Goal: Find specific page/section: Find specific page/section

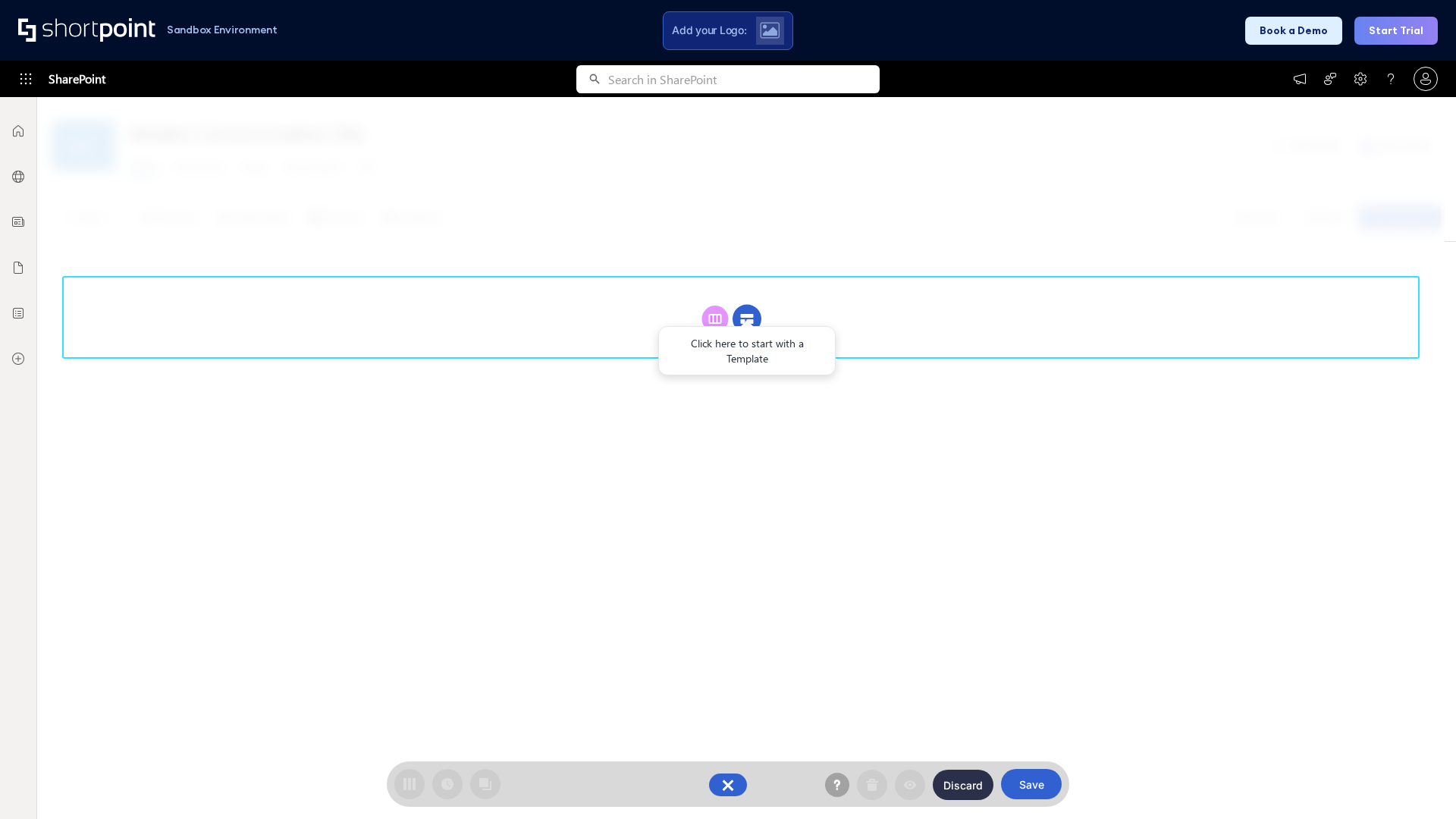
click at [747, 318] on circle at bounding box center [747, 319] width 29 height 29
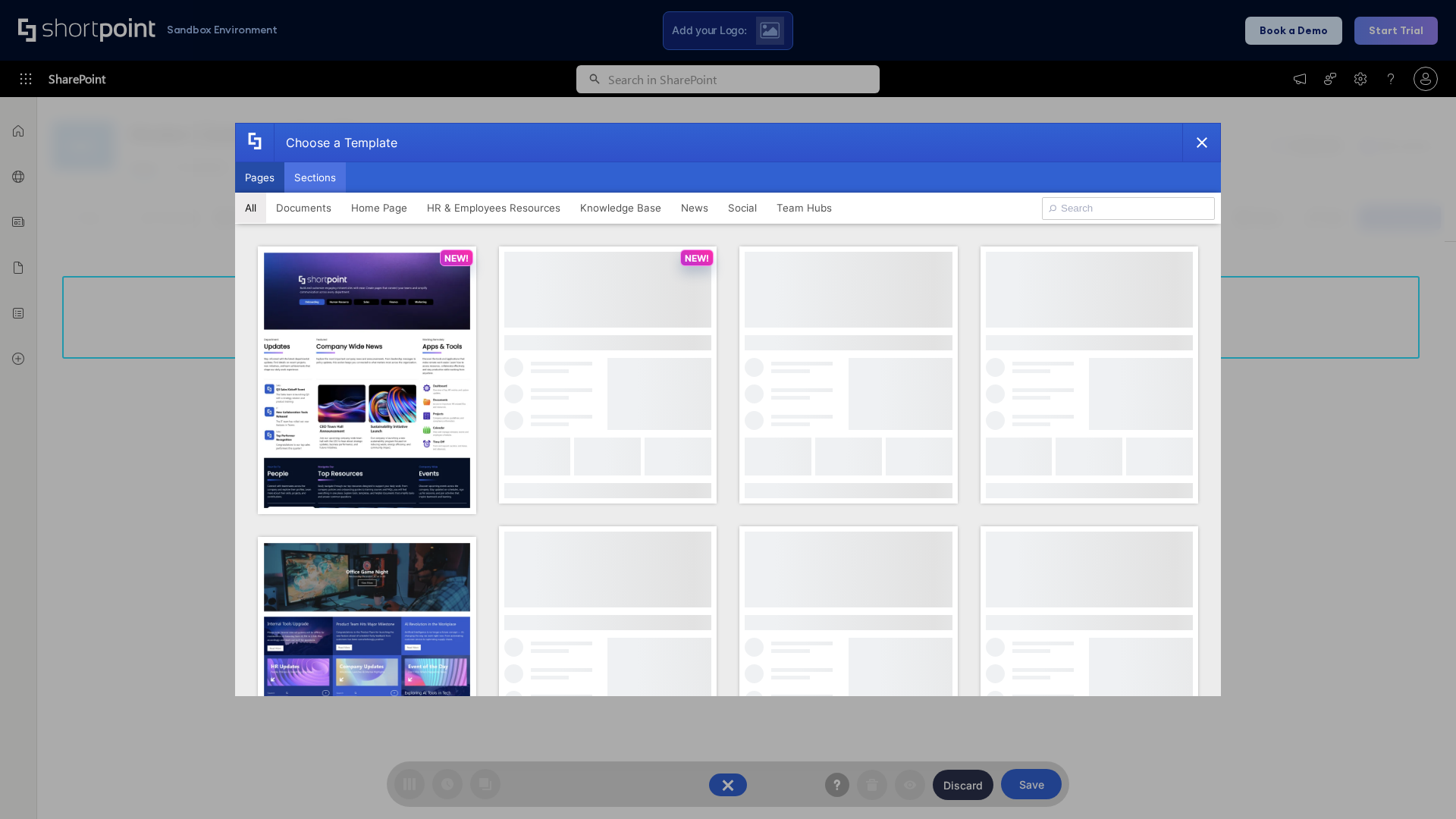
click at [314, 177] on button "Sections" at bounding box center [315, 177] width 62 height 30
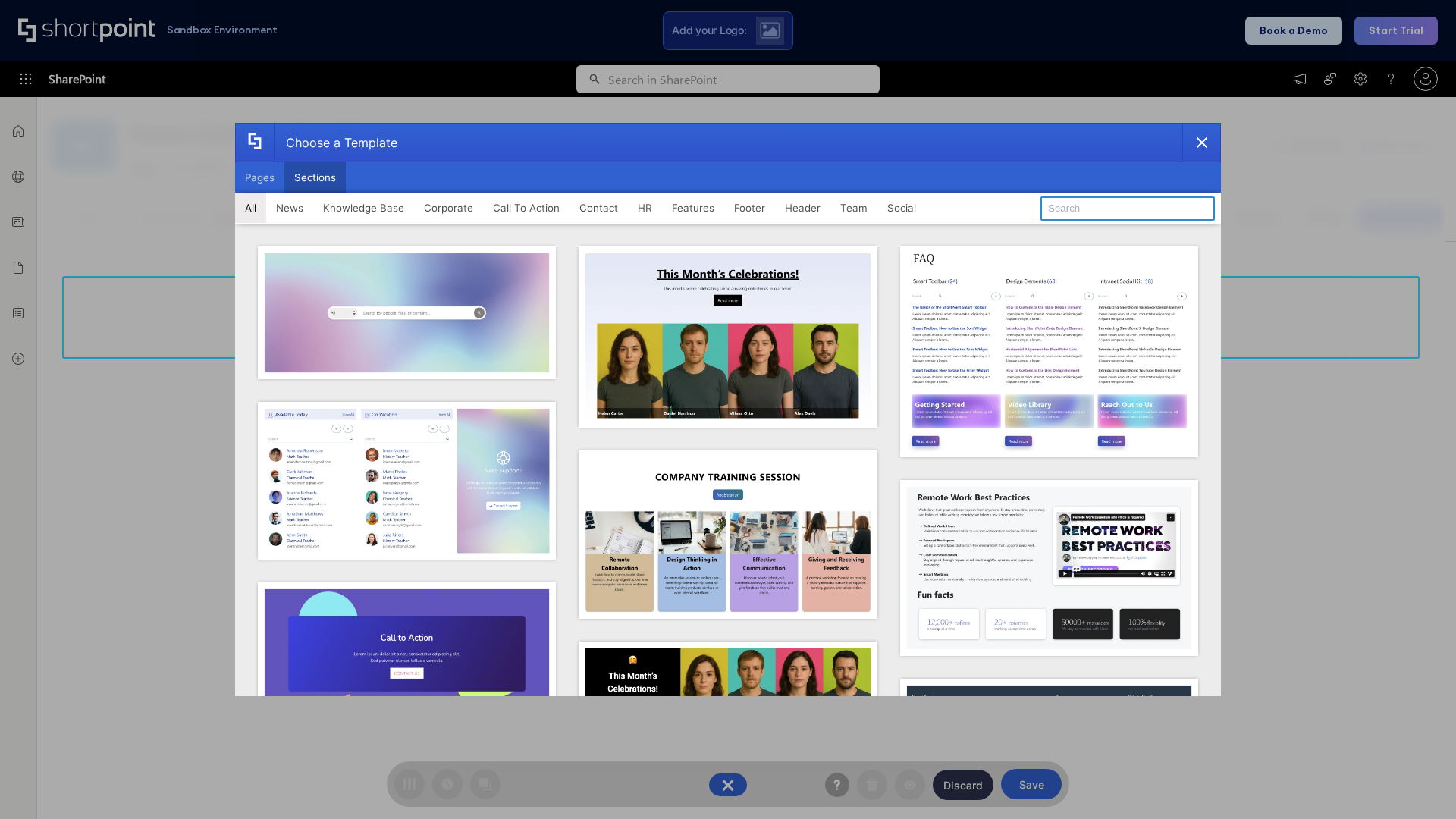
type input "HR Hub"
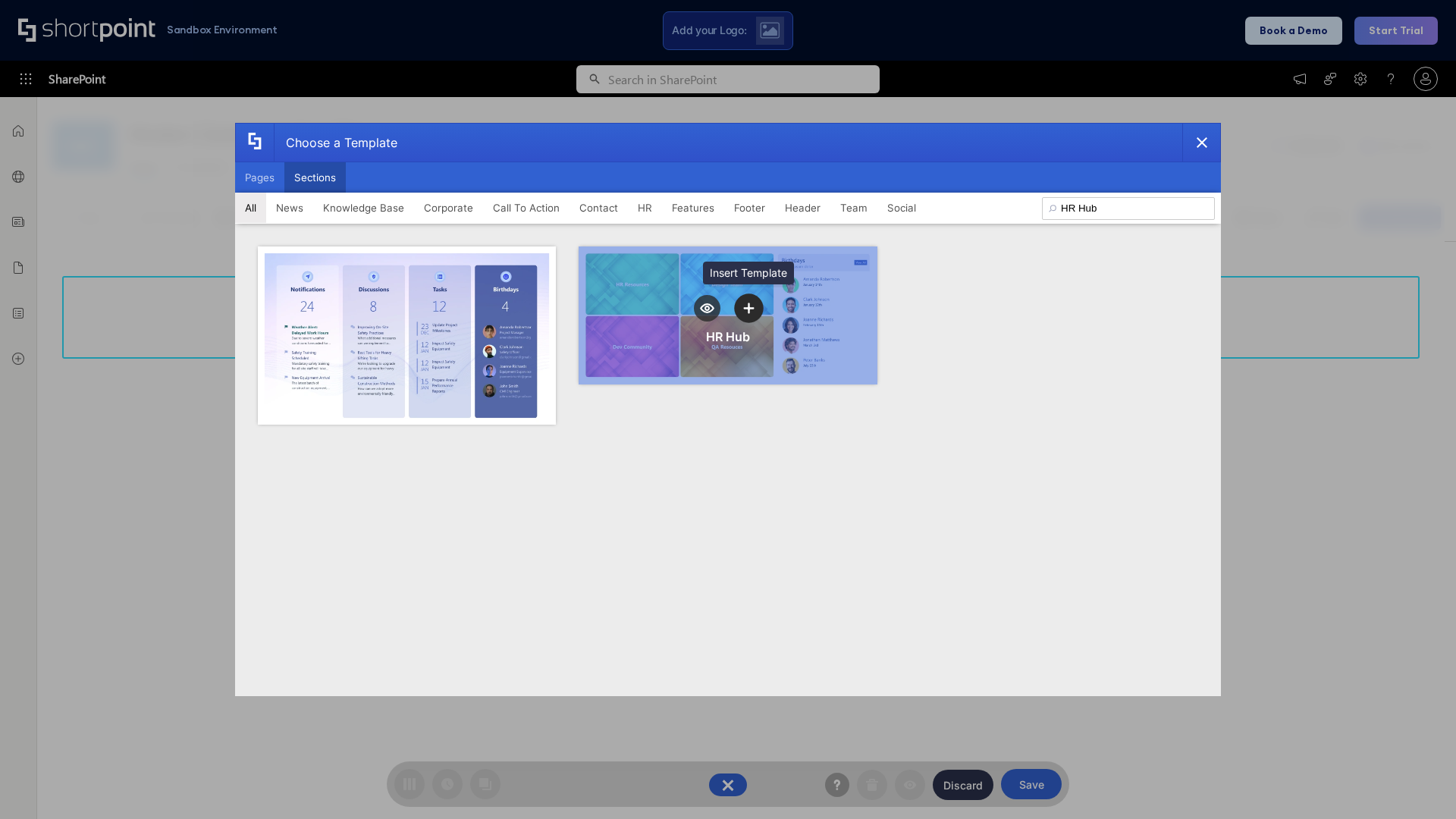
click at [748, 308] on icon "template selector" at bounding box center [748, 308] width 11 height 11
